Goal: Task Accomplishment & Management: Manage account settings

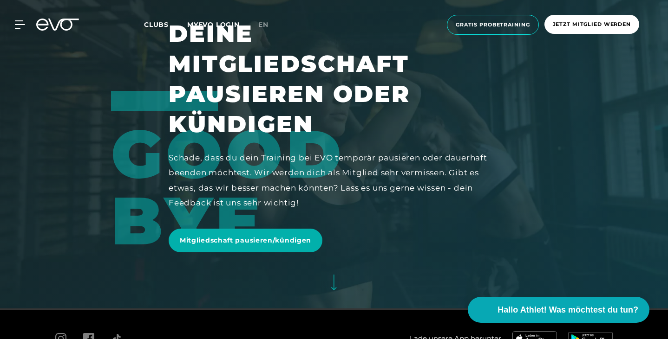
click at [213, 26] on link "MYEVO LOGIN" at bounding box center [213, 24] width 52 height 8
click at [15, 22] on icon at bounding box center [21, 24] width 13 height 8
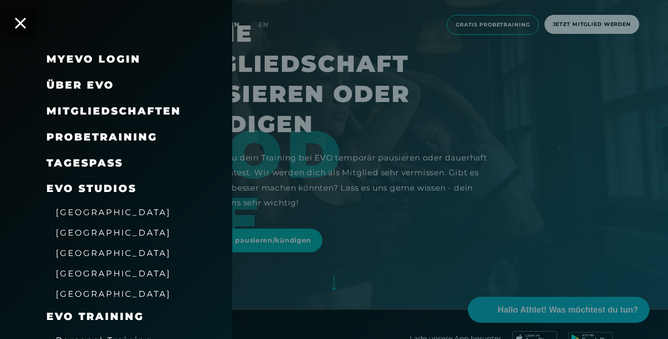
click at [122, 110] on span "Mitgliedschaften" at bounding box center [113, 111] width 135 height 13
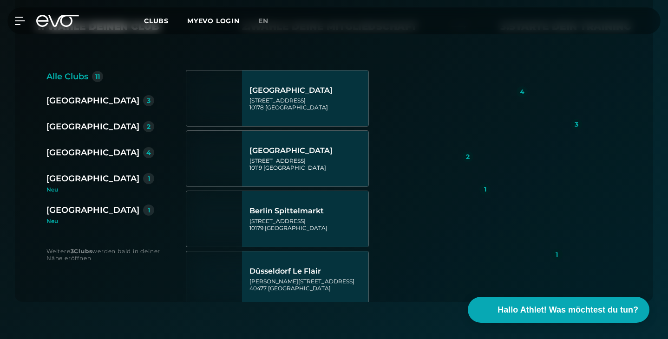
scroll to position [254, 0]
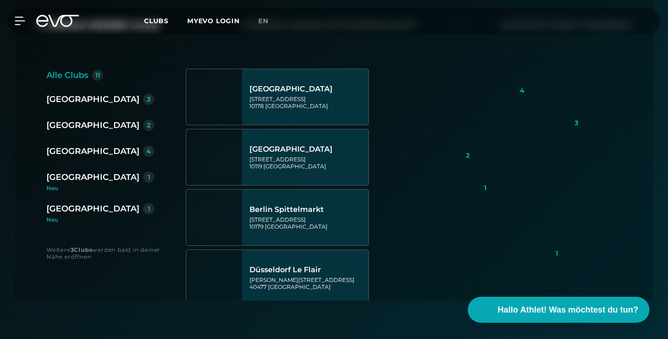
click at [82, 247] on div "Weitere 3 Clubs werden bald in deiner Nähe eröffnen" at bounding box center [106, 254] width 121 height 14
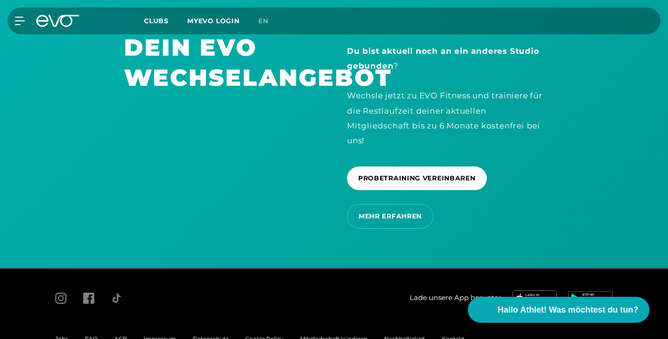
scroll to position [1665, 0]
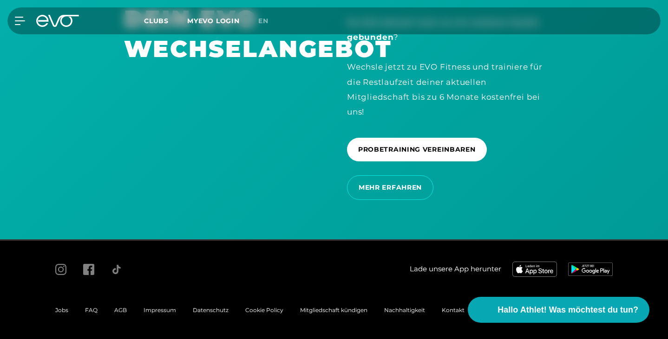
click at [343, 313] on span "Mitgliedschaft kündigen" at bounding box center [333, 310] width 67 height 7
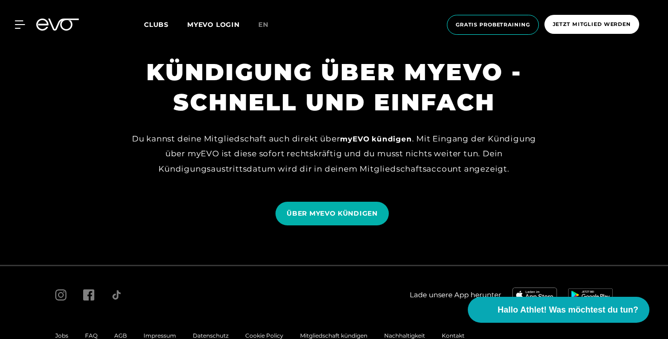
scroll to position [769, 0]
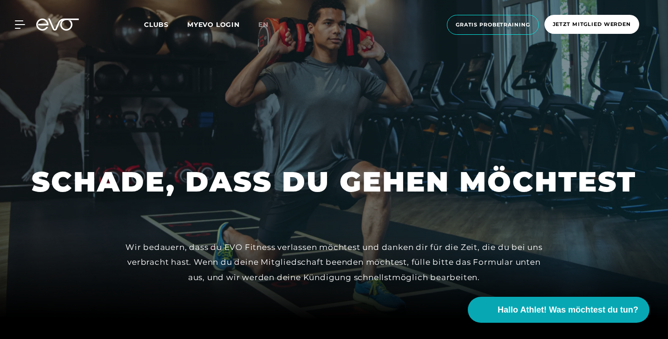
scroll to position [21, 0]
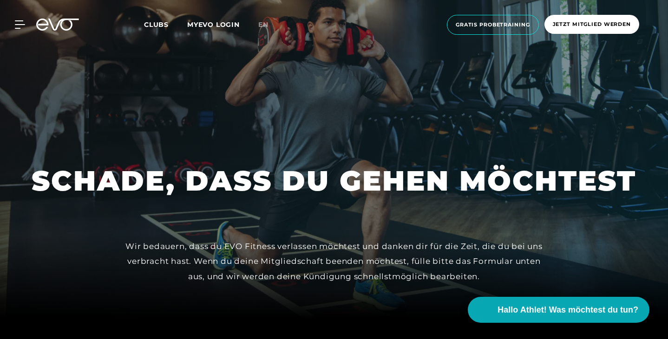
click at [208, 19] on div "MyEVO Login Über EVO Mitgliedschaften Probetraining TAGESPASS EVO Studios [GEOG…" at bounding box center [334, 24] width 664 height 35
click at [208, 21] on link "MYEVO LOGIN" at bounding box center [213, 24] width 52 height 8
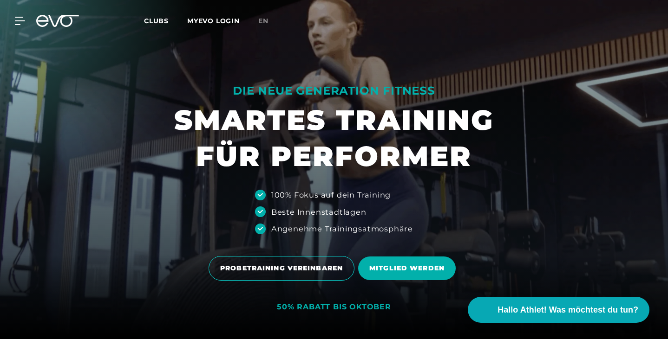
click at [215, 20] on link "MYEVO LOGIN" at bounding box center [213, 21] width 52 height 8
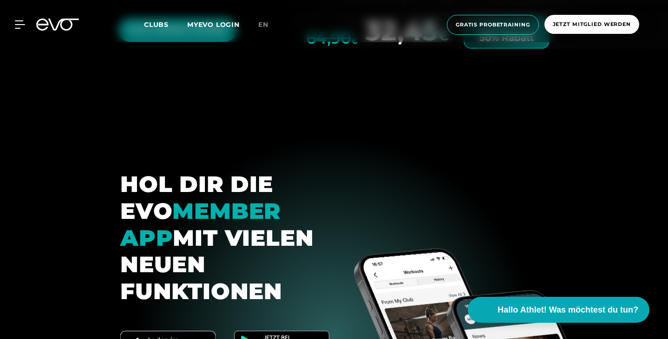
scroll to position [3314, 0]
